Goal: Check status

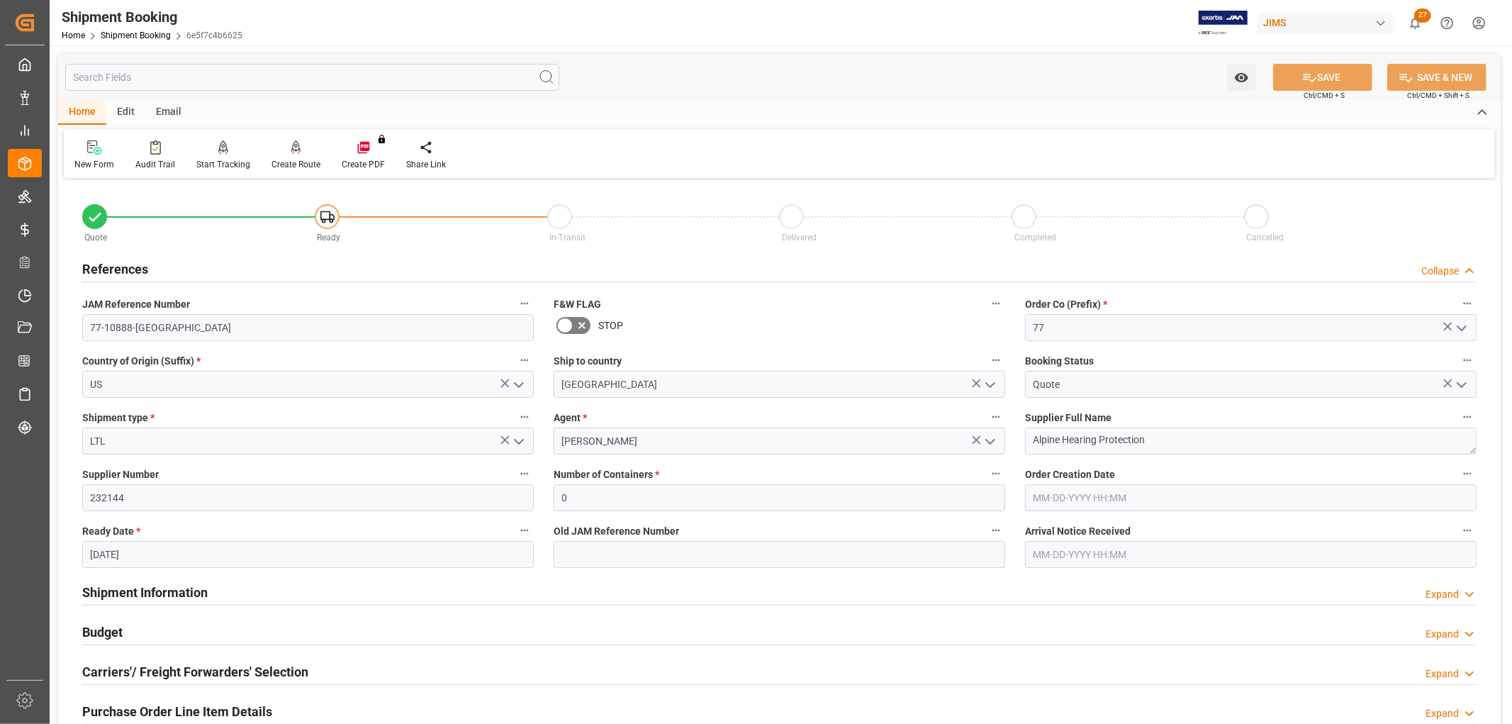
click at [519, 441] on icon "open menu" at bounding box center [518, 441] width 17 height 17
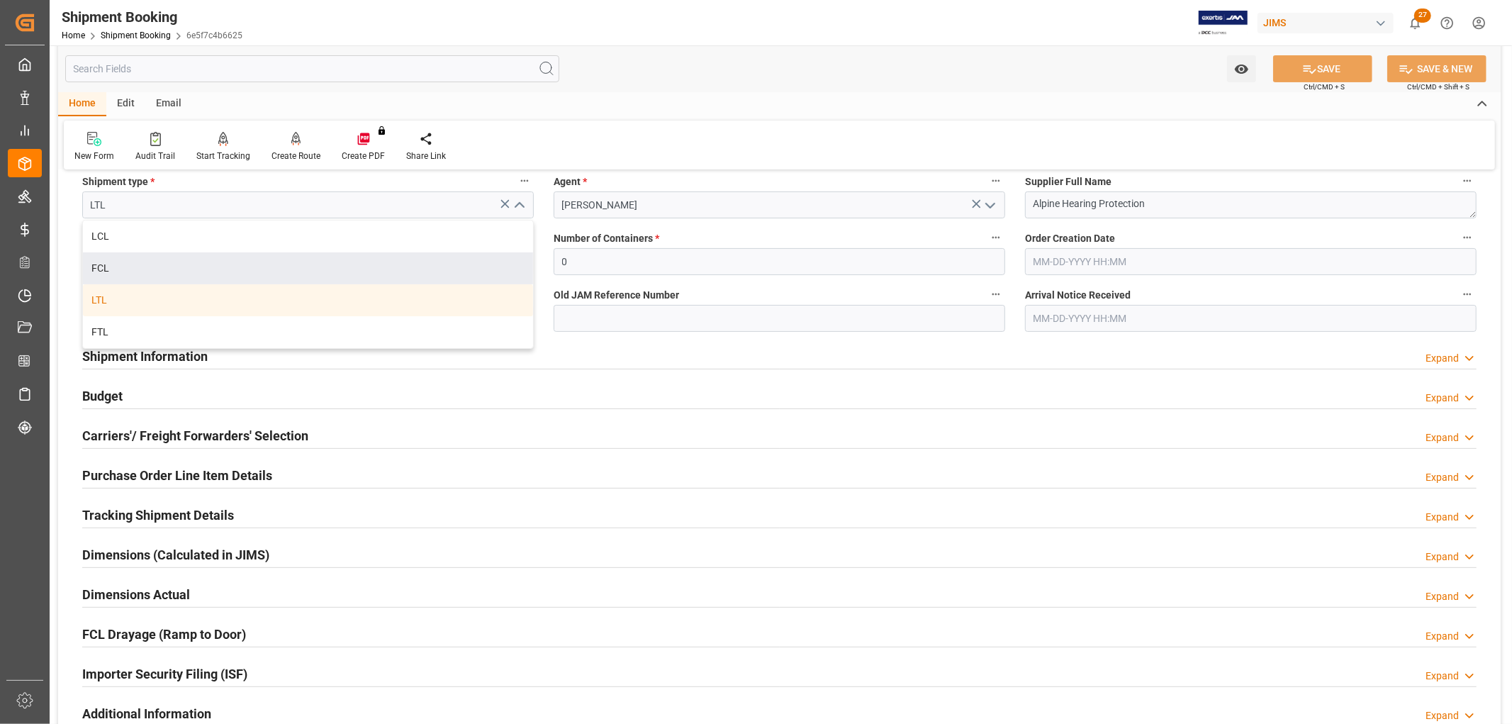
scroll to position [79, 0]
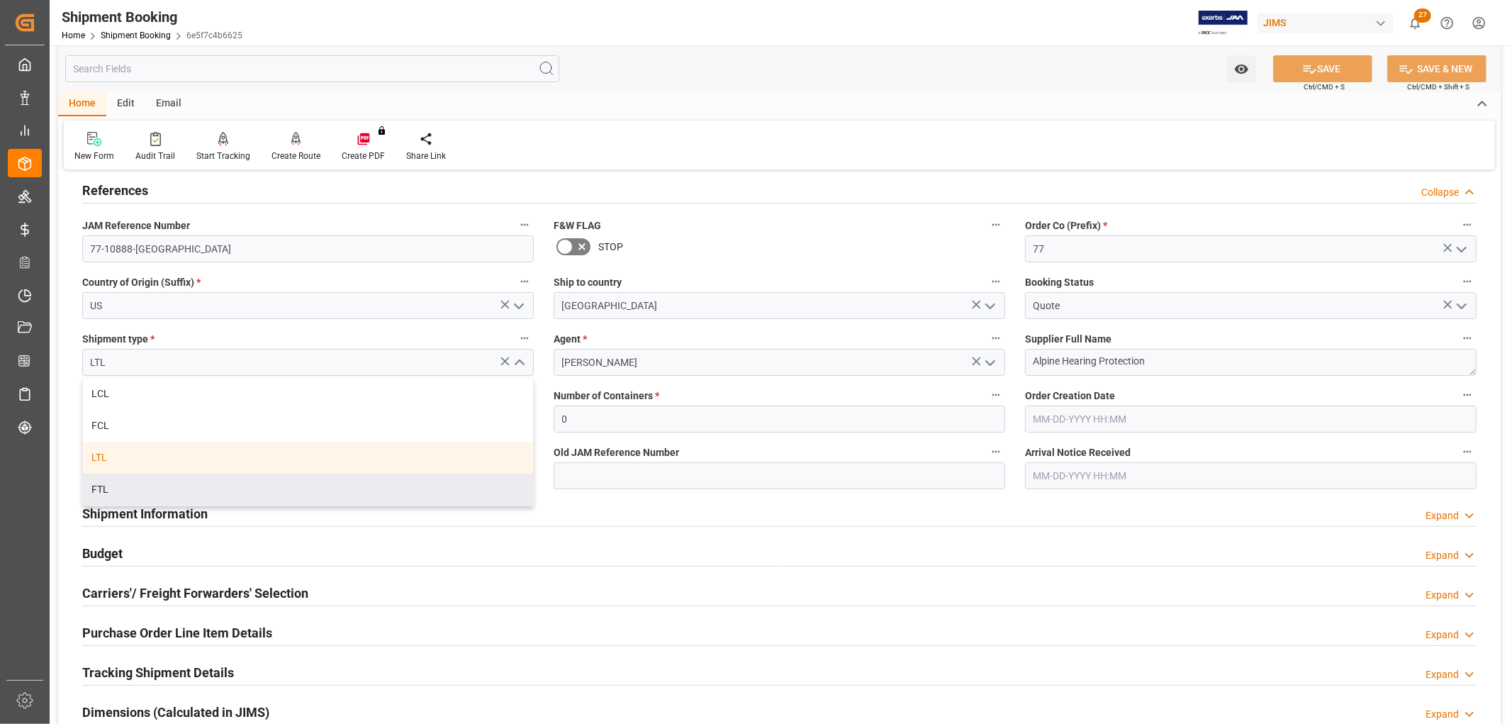
click at [635, 622] on div "Purchase Order Line Item Details Expand" at bounding box center [779, 631] width 1394 height 27
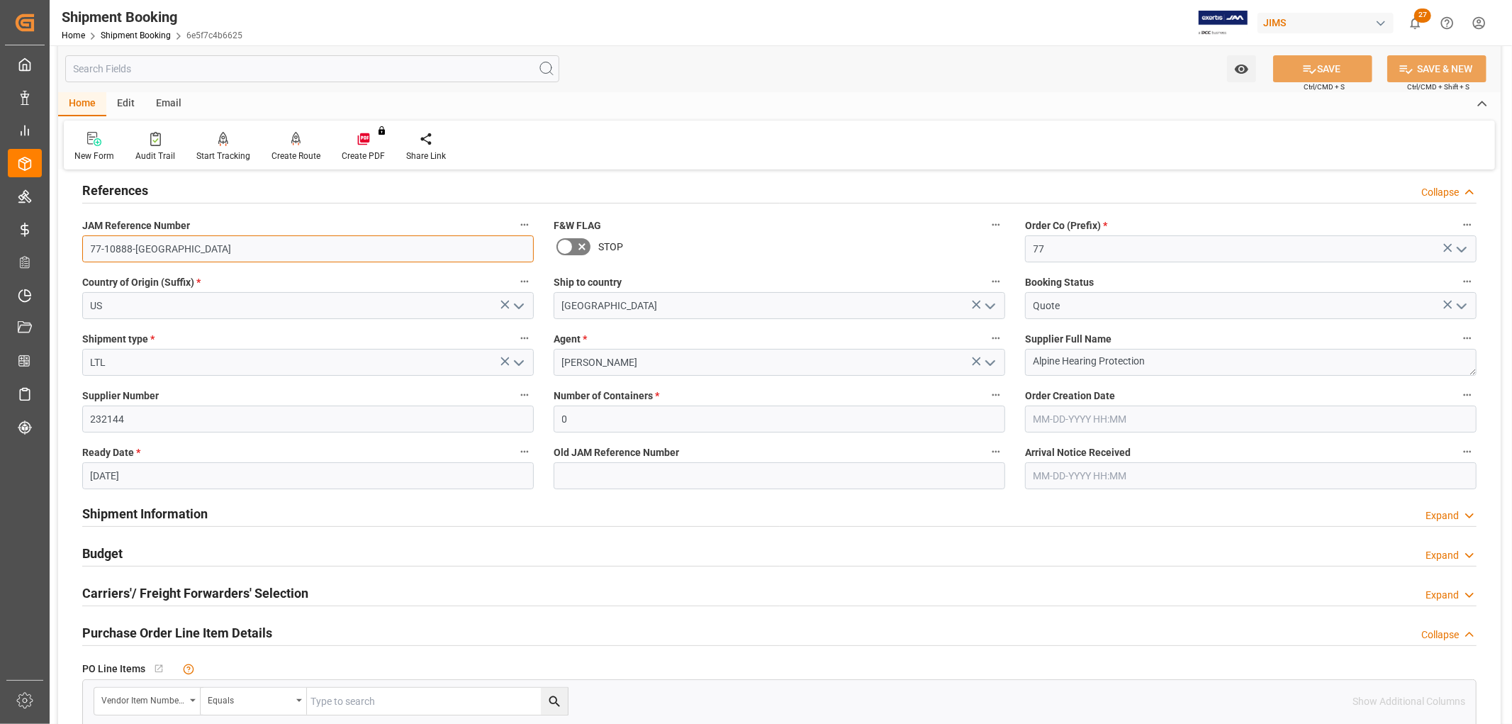
drag, startPoint x: 166, startPoint y: 255, endPoint x: 82, endPoint y: 259, distance: 84.4
click at [82, 259] on input "77-10888-[GEOGRAPHIC_DATA]" at bounding box center [307, 248] width 451 height 27
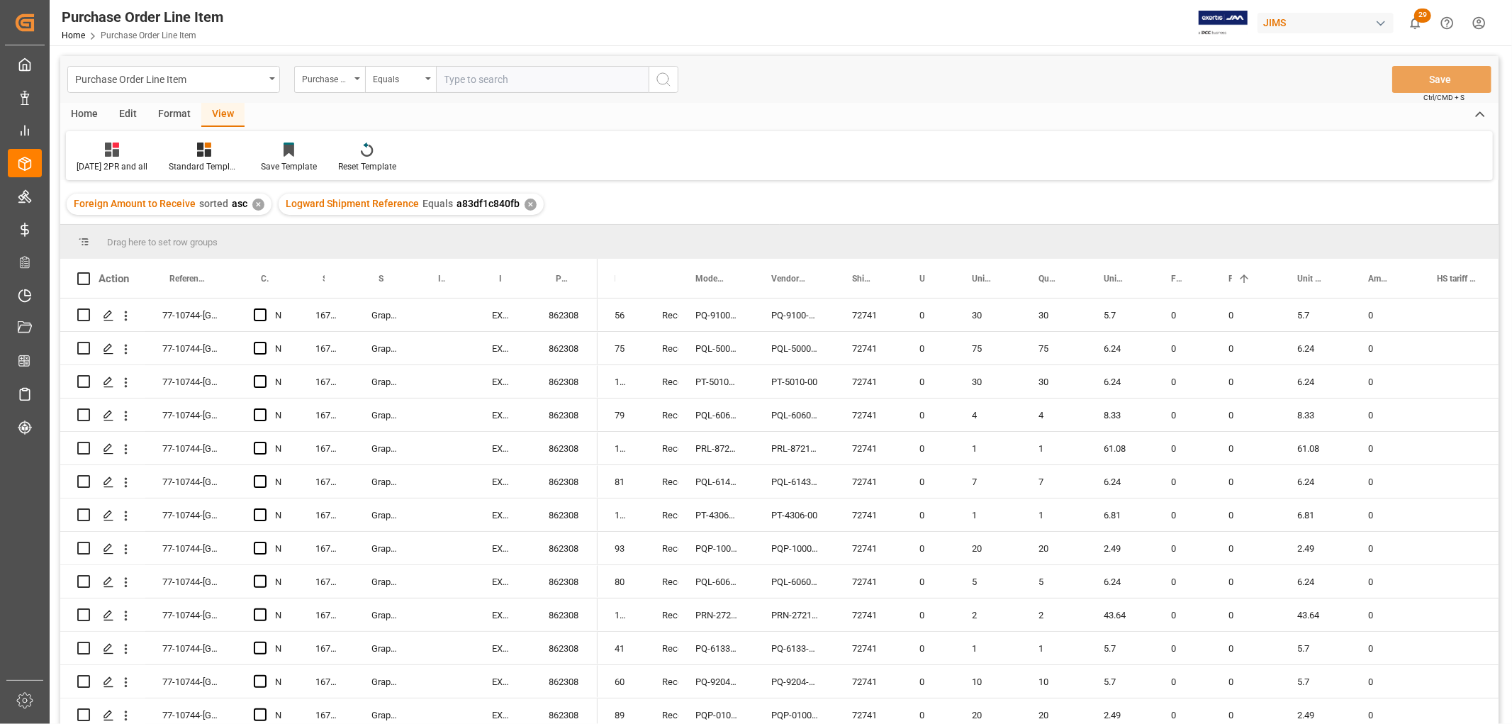
scroll to position [1069, 0]
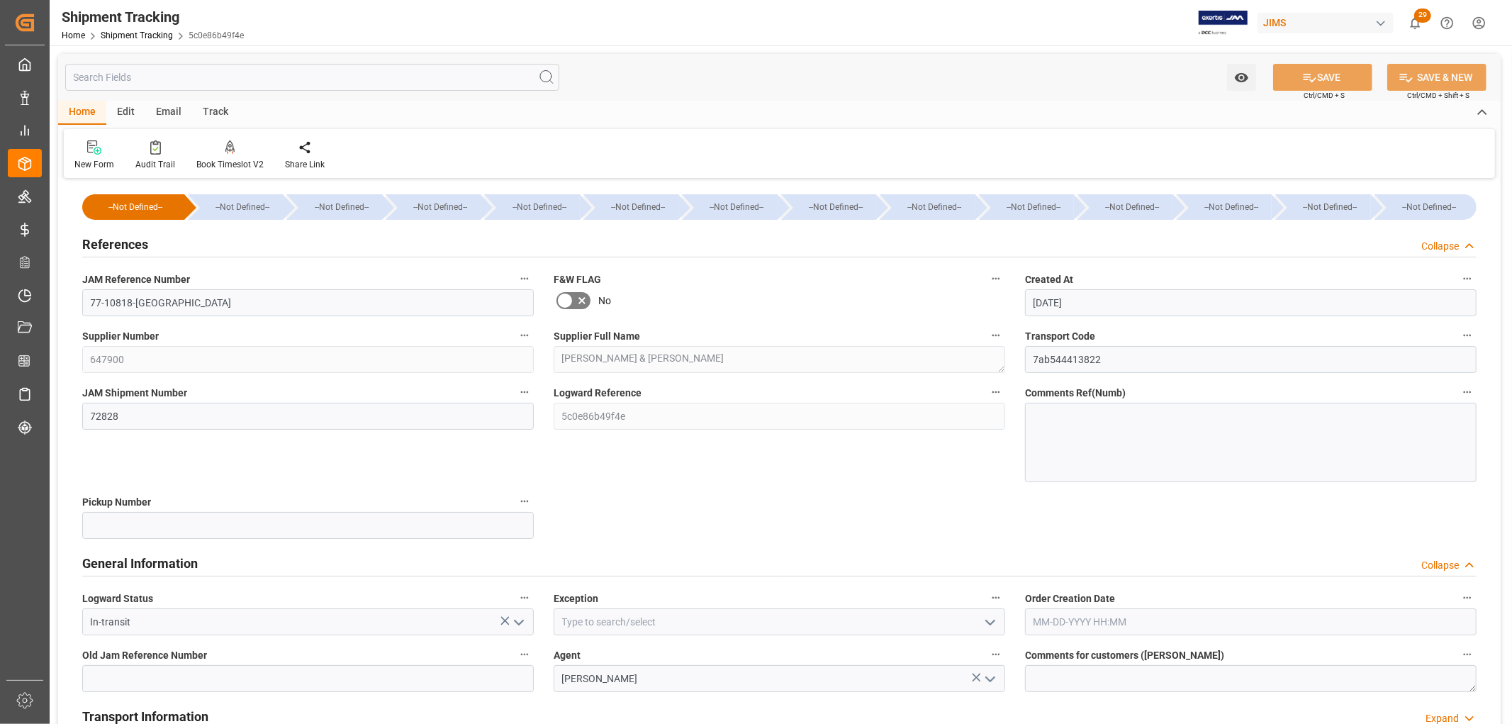
scroll to position [0, 393]
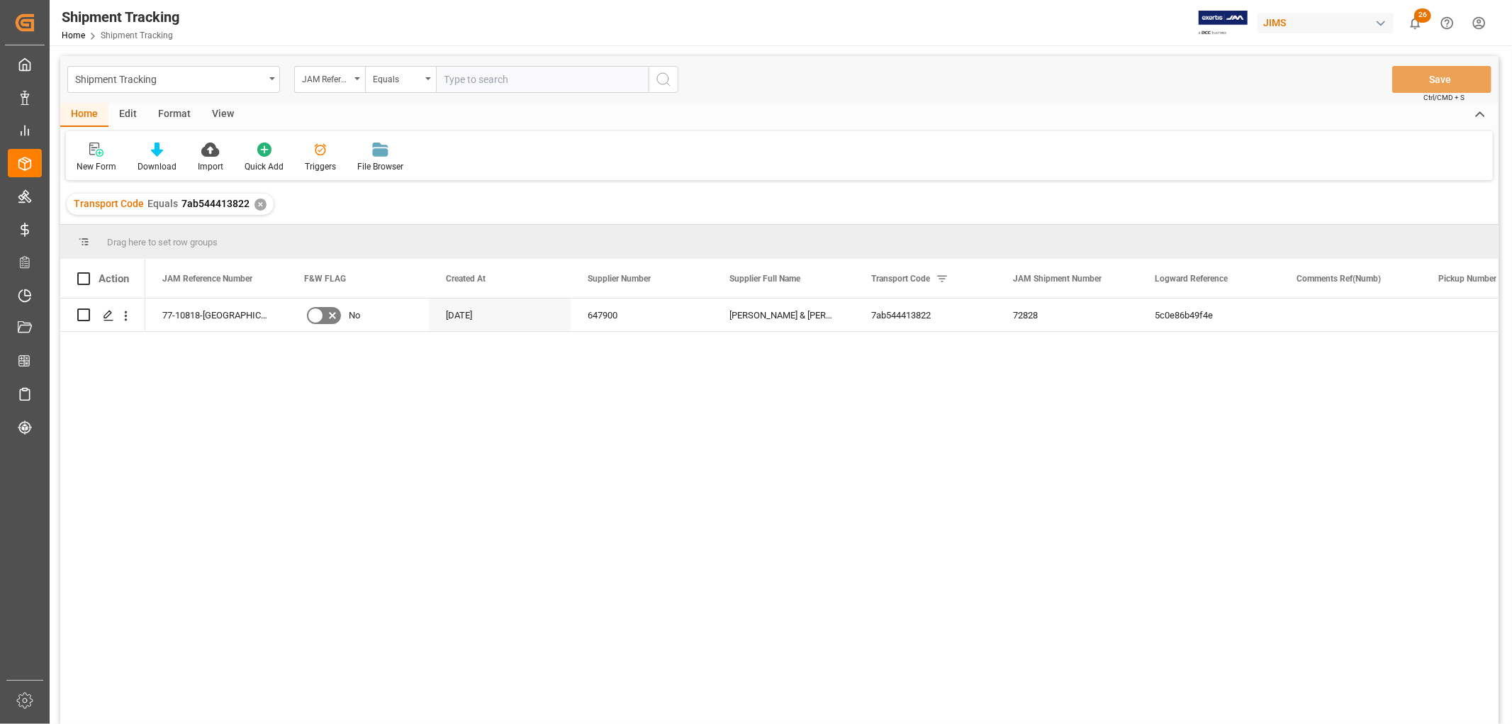
click at [225, 111] on div "View" at bounding box center [222, 115] width 43 height 24
click at [84, 164] on div "Default" at bounding box center [91, 166] width 28 height 13
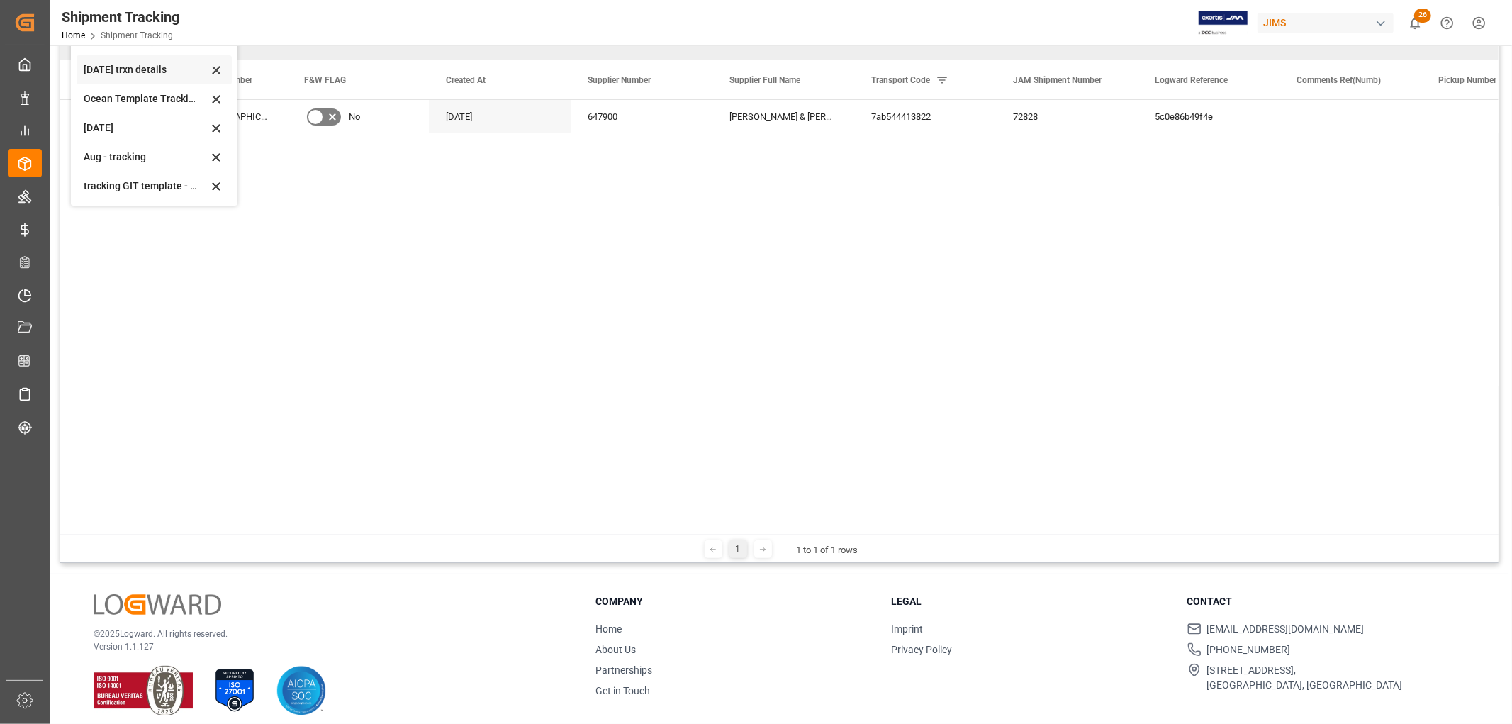
scroll to position [209, 0]
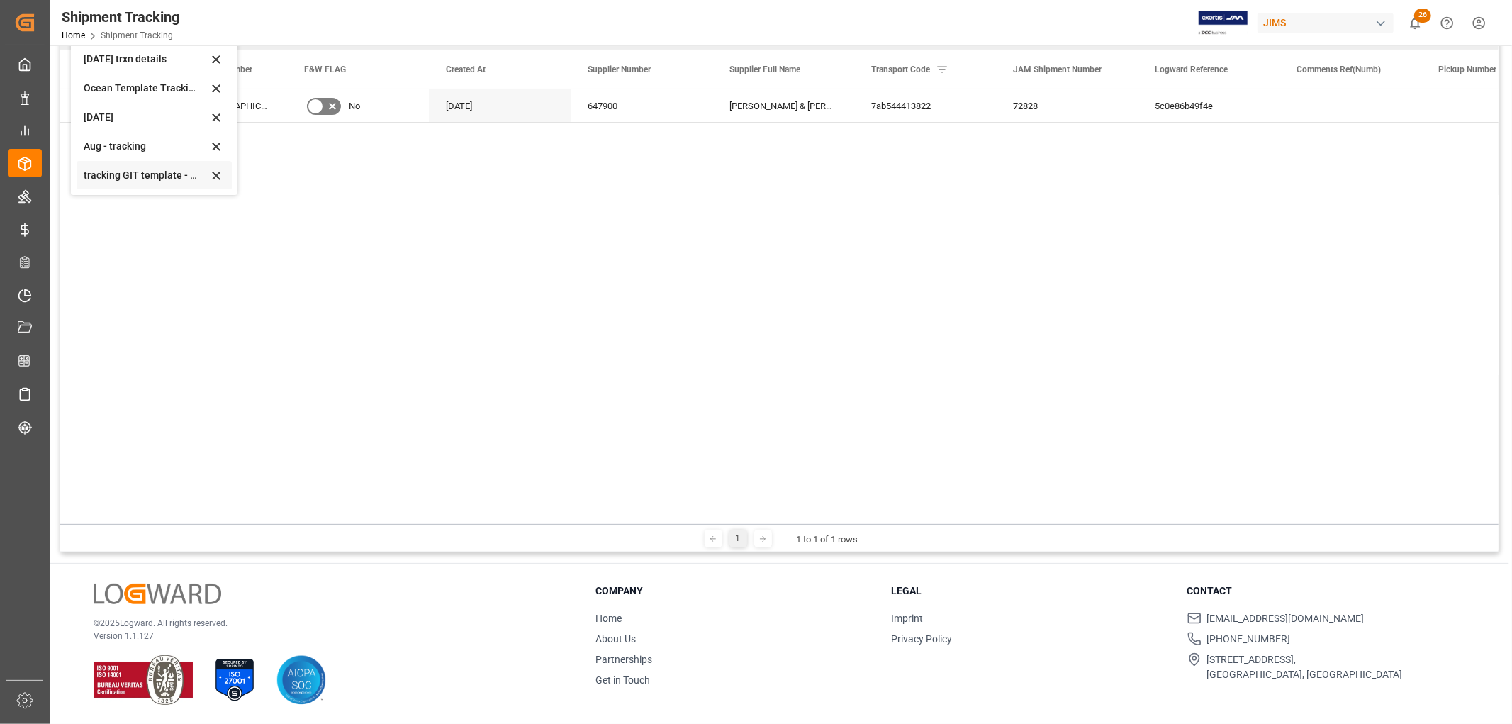
click at [132, 173] on div "tracking GIT template - Rev" at bounding box center [146, 175] width 124 height 15
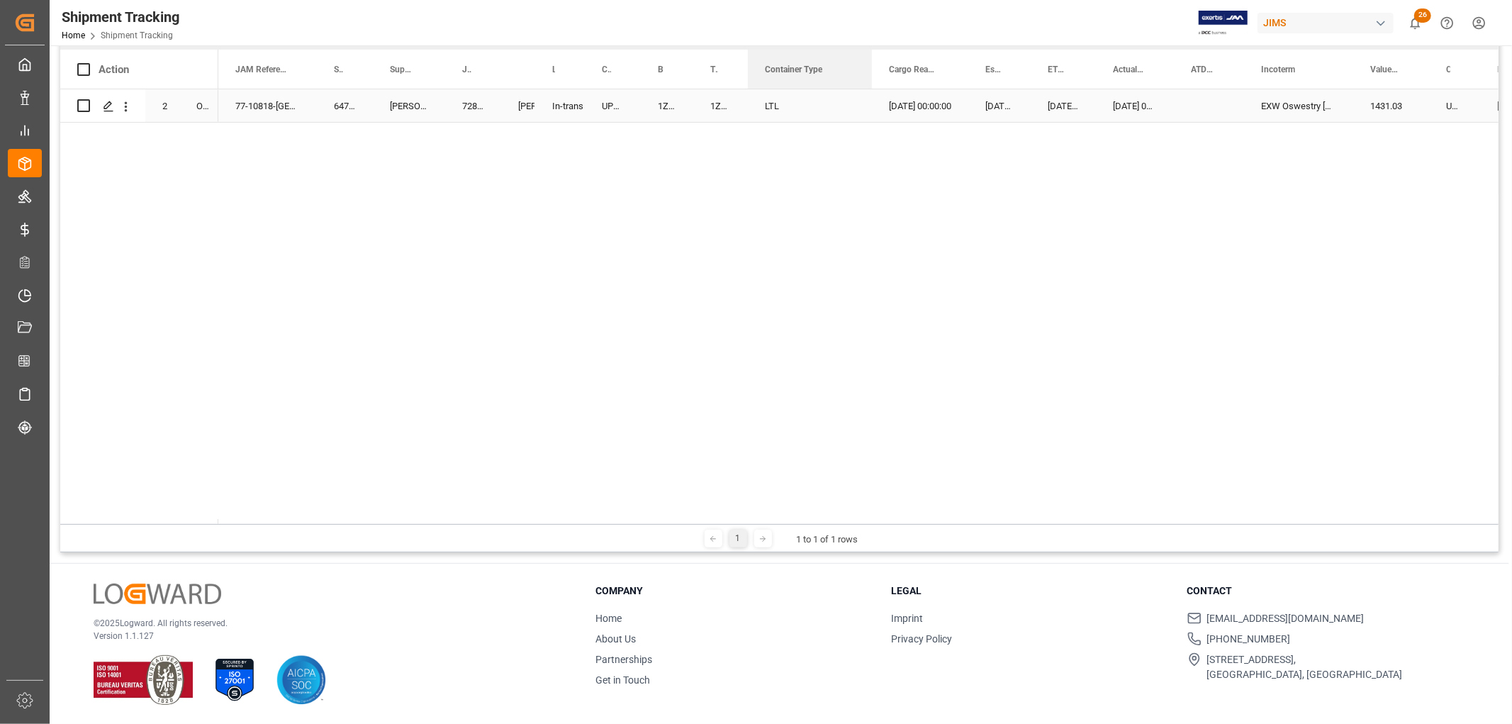
drag, startPoint x: 797, startPoint y: 68, endPoint x: 869, endPoint y: 108, distance: 82.2
click at [869, 108] on div "Action Mode of Transport Order Type JAM Reference Number 2" at bounding box center [779, 287] width 1438 height 474
